Goal: Check status: Check status

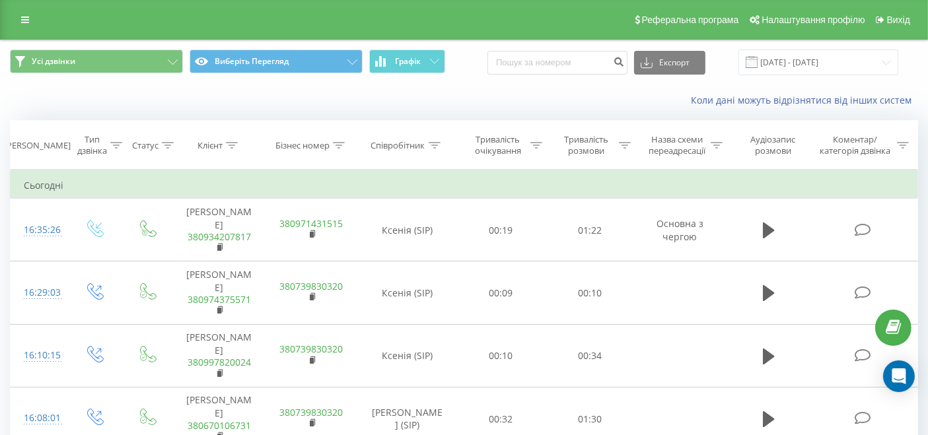
scroll to position [143, 0]
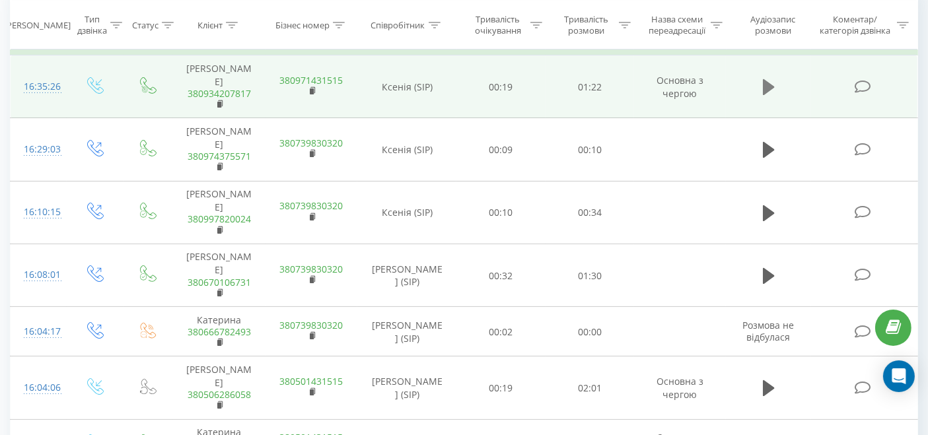
click at [762, 77] on button at bounding box center [769, 87] width 20 height 20
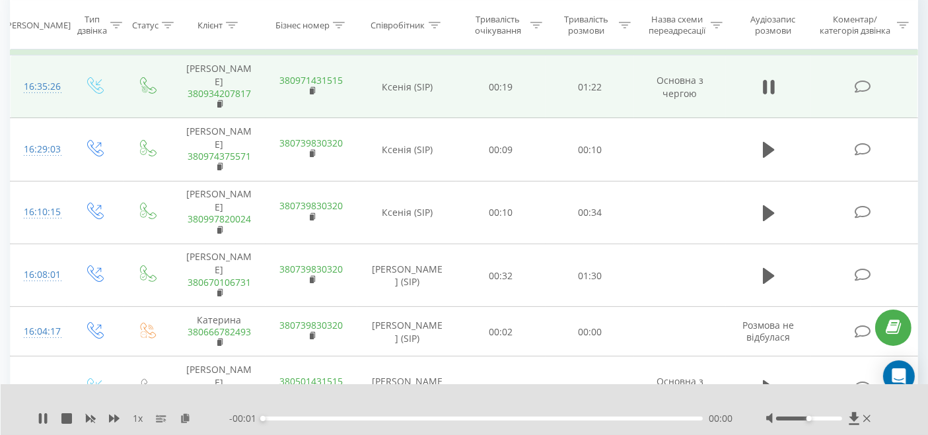
drag, startPoint x: 444, startPoint y: 399, endPoint x: 445, endPoint y: 410, distance: 11.3
click at [444, 412] on div "- 00:01 00:00 00:00" at bounding box center [481, 418] width 504 height 13
click at [445, 417] on div "00:00" at bounding box center [483, 419] width 440 height 4
click at [374, 412] on div "- 00:01 00:36 00:00" at bounding box center [481, 418] width 504 height 13
click at [367, 417] on div "00:37" at bounding box center [483, 419] width 440 height 4
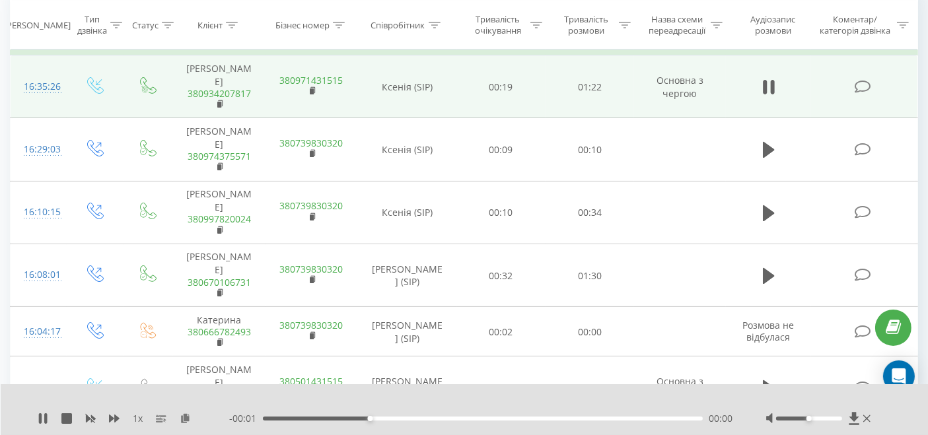
click at [340, 417] on div "00:20" at bounding box center [483, 419] width 440 height 4
click at [871, 414] on div at bounding box center [820, 418] width 108 height 13
click at [866, 413] on icon at bounding box center [866, 418] width 7 height 11
